Goal: Information Seeking & Learning: Check status

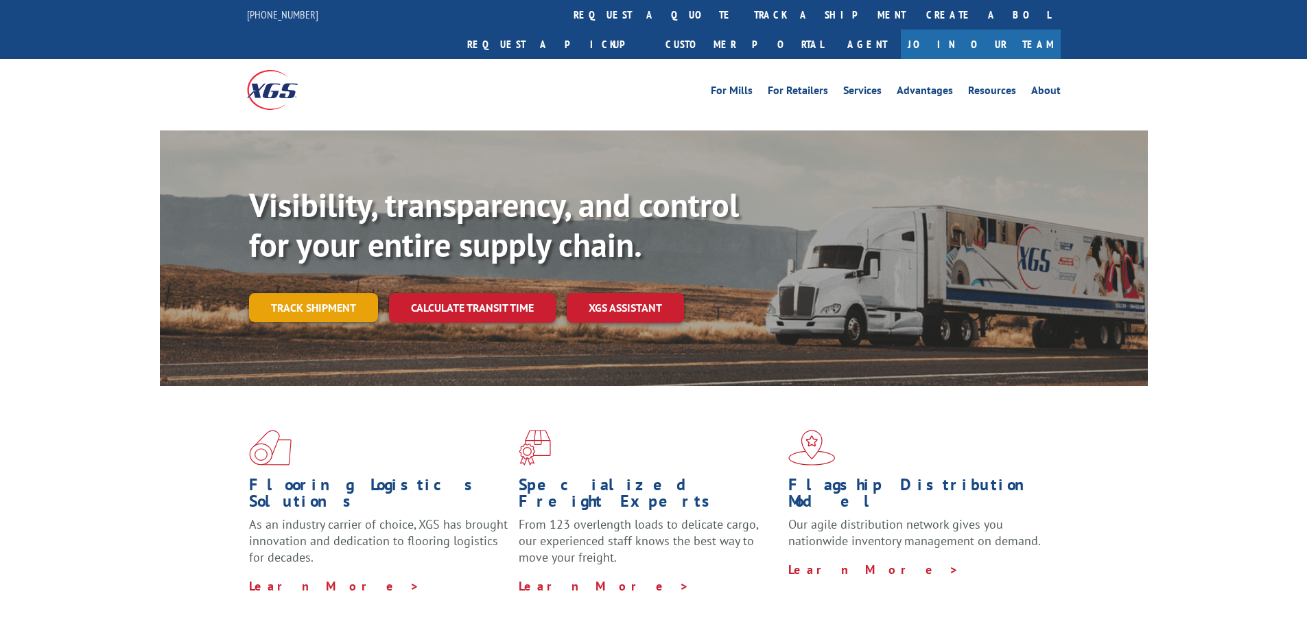
click at [318, 293] on link "Track shipment" at bounding box center [313, 307] width 129 height 29
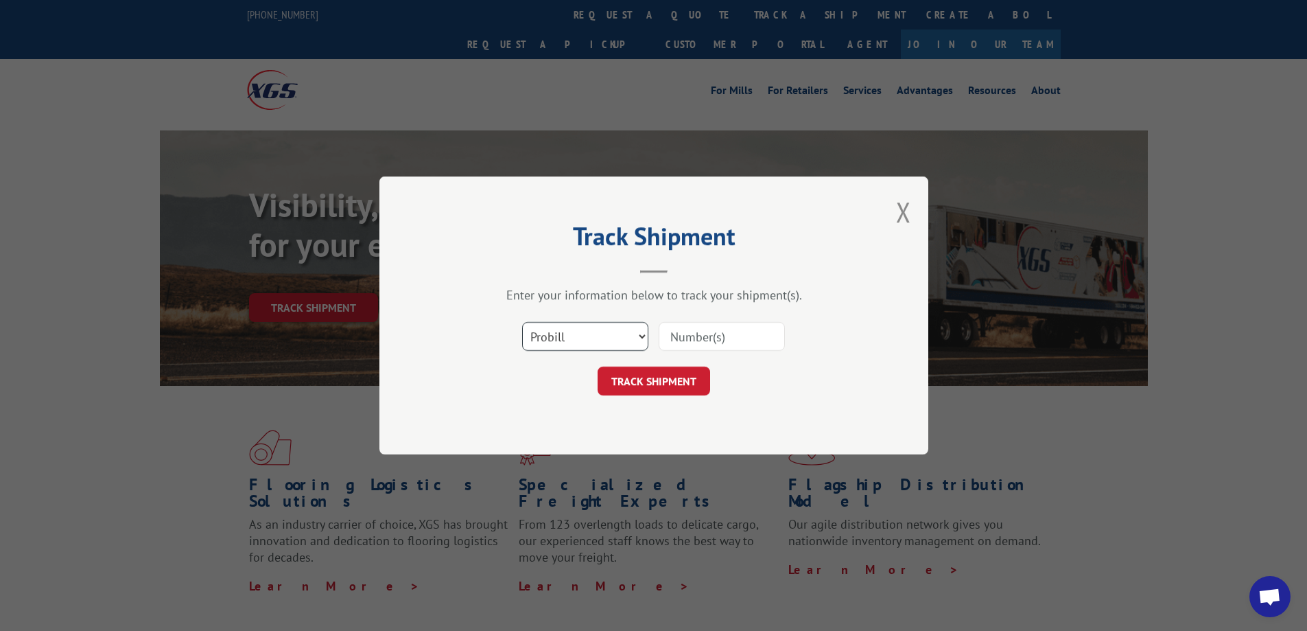
click at [583, 351] on select "Select category... Probill BOL PO" at bounding box center [585, 336] width 126 height 29
select select "bol"
click at [522, 322] on select "Select category... Probill BOL PO" at bounding box center [585, 336] width 126 height 29
click at [690, 337] on input at bounding box center [722, 336] width 126 height 29
paste input "6010646"
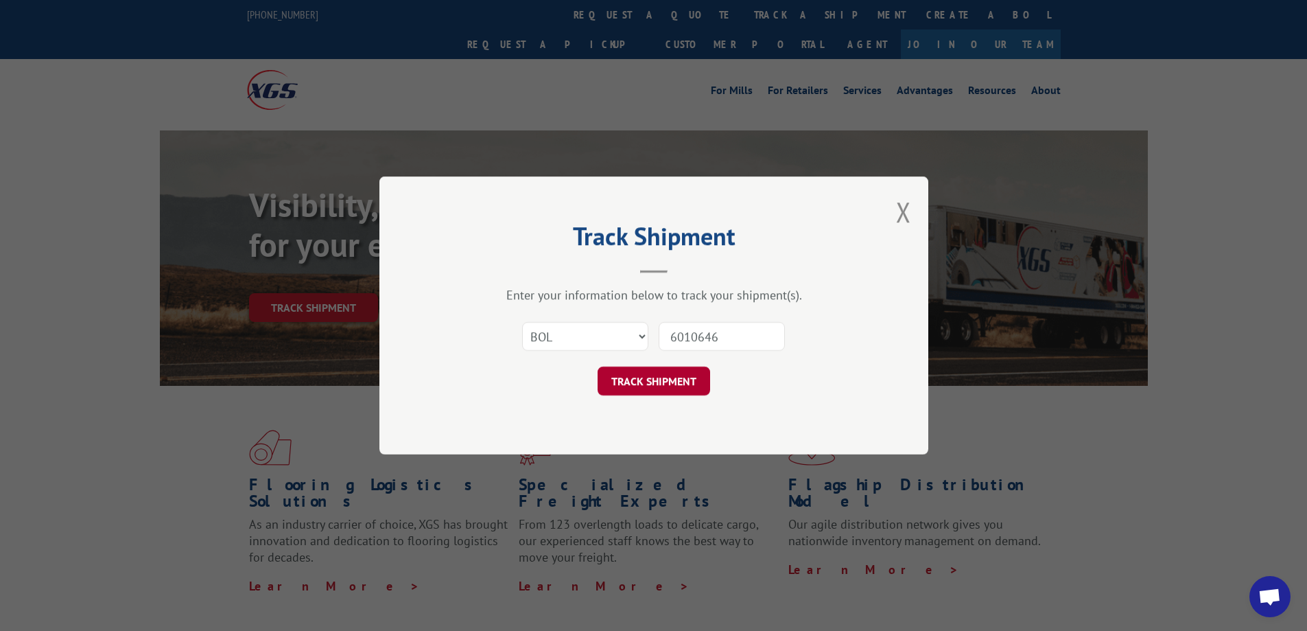
type input "6010646"
click at [653, 382] on button "TRACK SHIPMENT" at bounding box center [654, 380] width 113 height 29
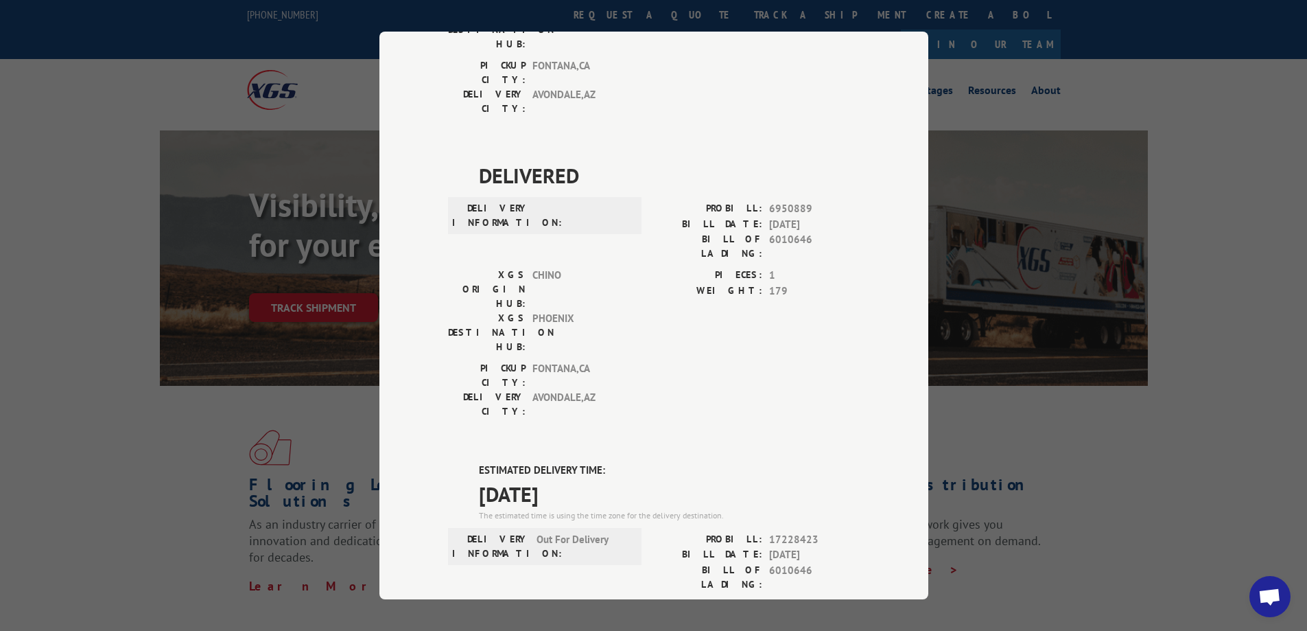
scroll to position [412, 0]
